Goal: Information Seeking & Learning: Check status

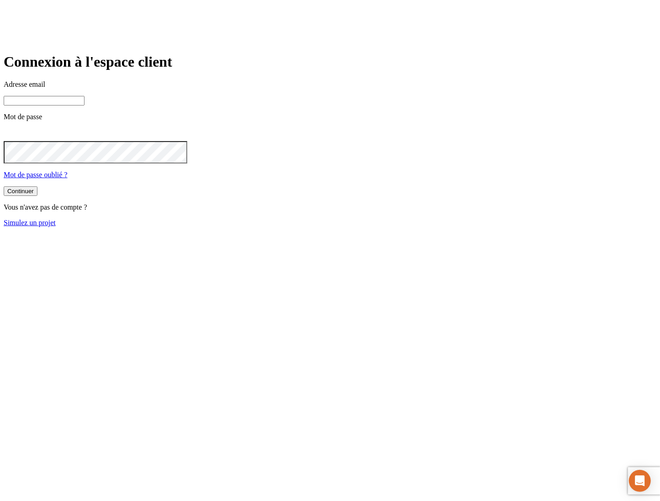
click at [85, 106] on input at bounding box center [44, 101] width 81 height 10
paste input "james.bond+11569@nalo.fr"
type input "james.bond+11569@nalo.fr"
click at [4, 188] on button "Continuer" at bounding box center [21, 193] width 34 height 10
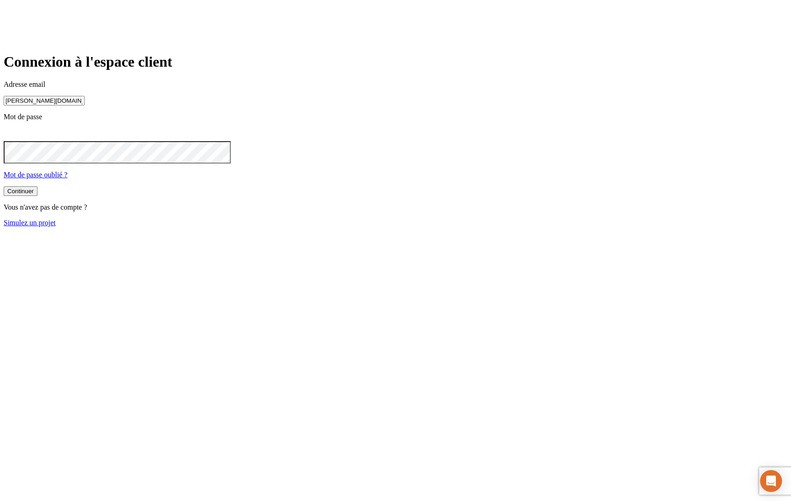
click at [37, 196] on button "Continuer" at bounding box center [21, 191] width 34 height 10
click at [344, 227] on div "Continuer Vous n'avez pas de compte ? Simulez un projet" at bounding box center [395, 206] width 783 height 41
click at [37, 196] on button "Continuer" at bounding box center [21, 191] width 34 height 10
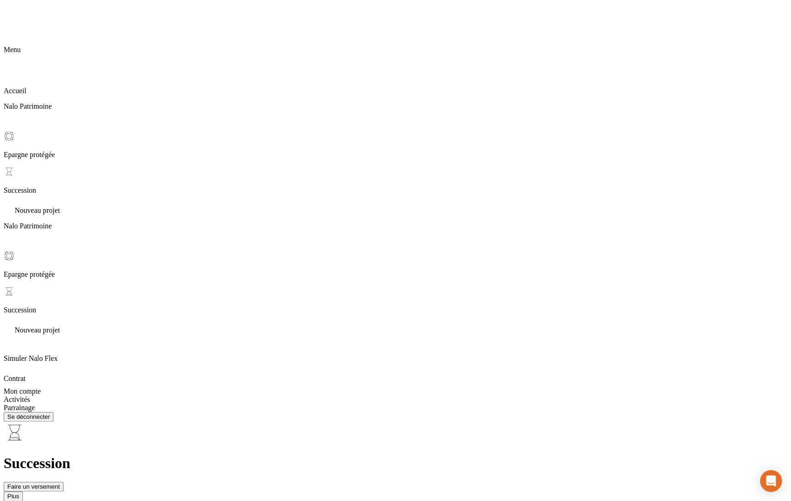
click at [19, 500] on icon at bounding box center [13, 505] width 11 height 11
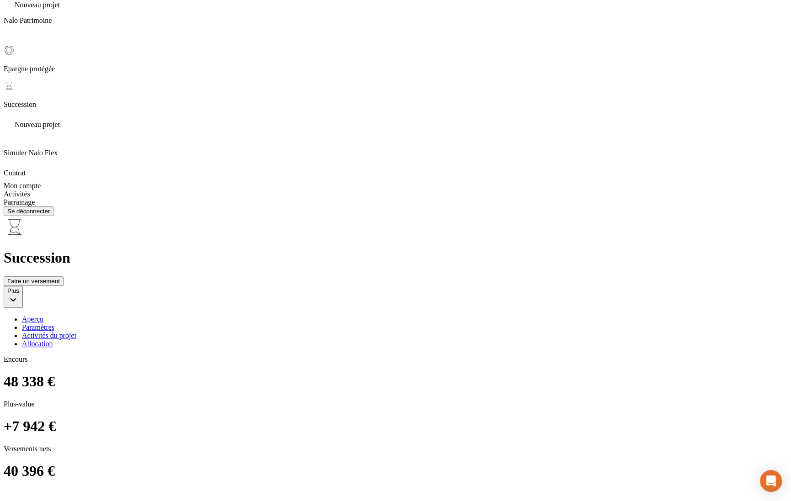
scroll to position [218, 0]
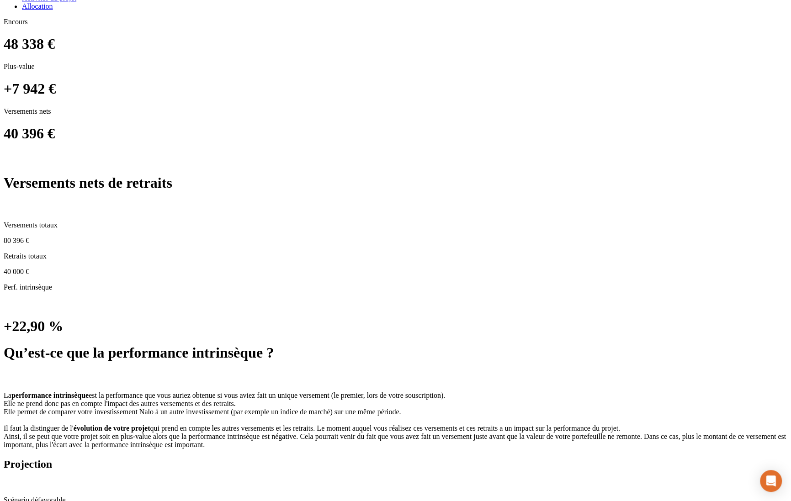
scroll to position [544, 0]
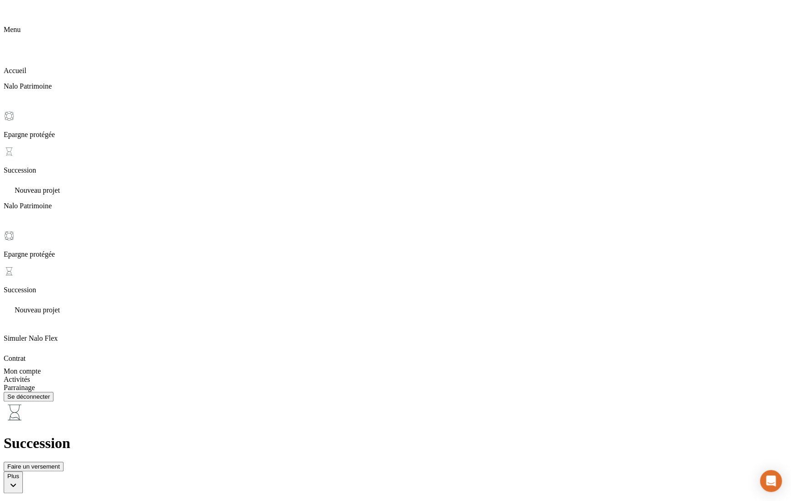
scroll to position [0, 0]
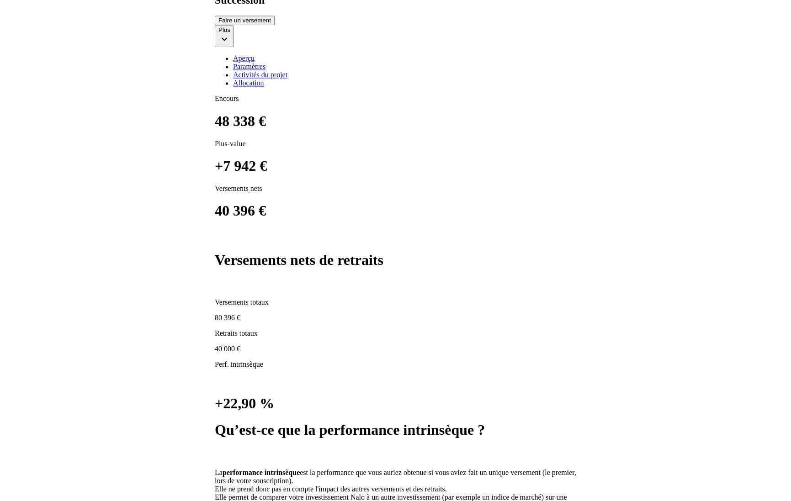
scroll to position [469, 0]
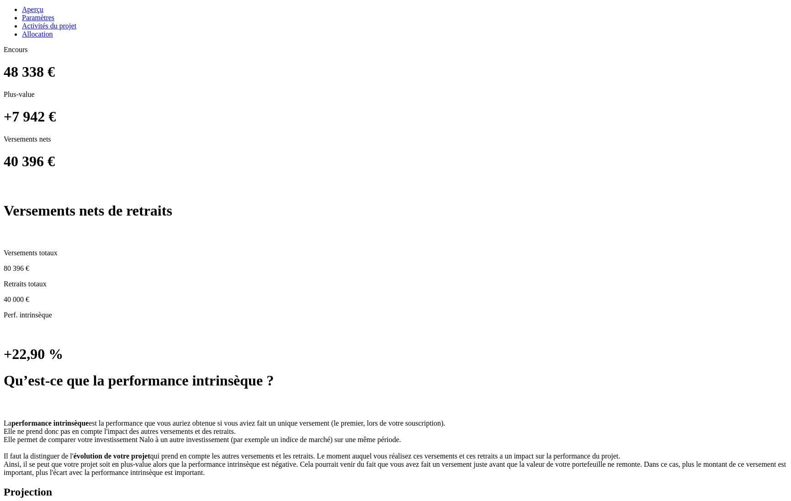
scroll to position [510, 0]
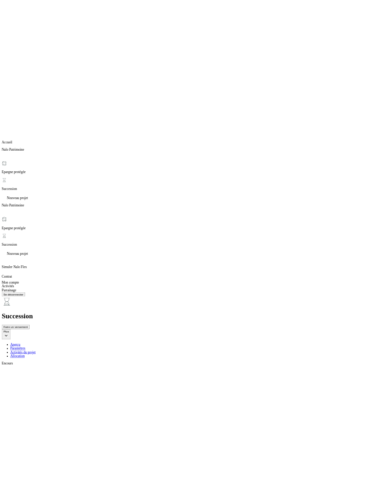
scroll to position [20, 0]
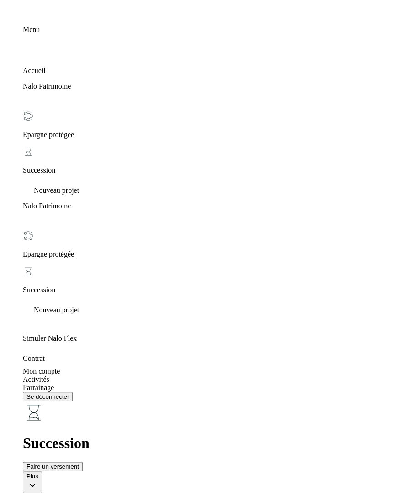
scroll to position [15, 0]
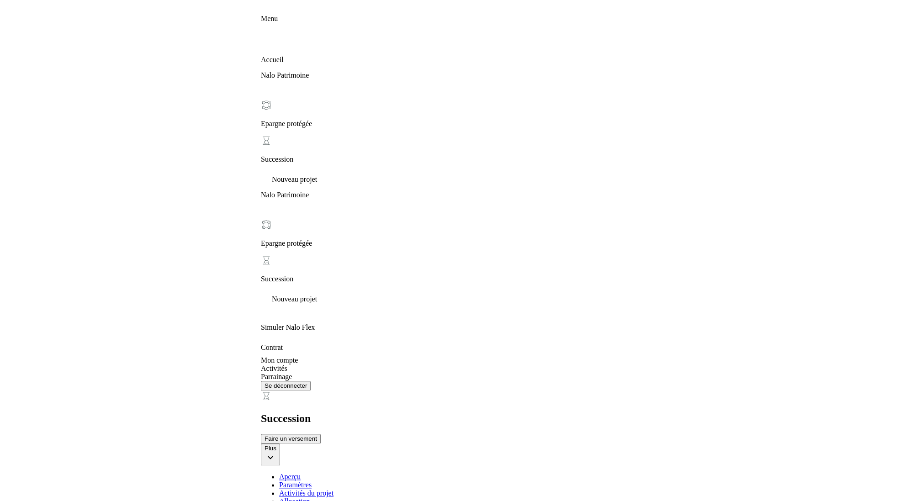
scroll to position [0, 0]
